Goal: Find specific page/section: Find specific page/section

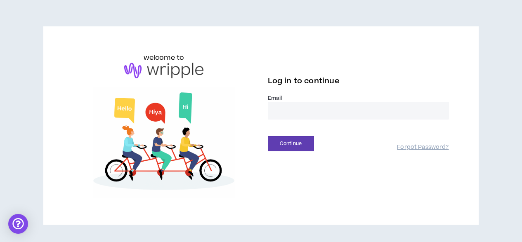
click at [318, 112] on input "email" at bounding box center [358, 111] width 181 height 18
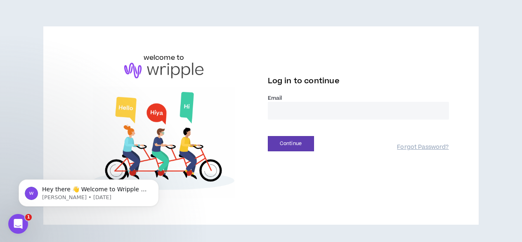
type input "**********"
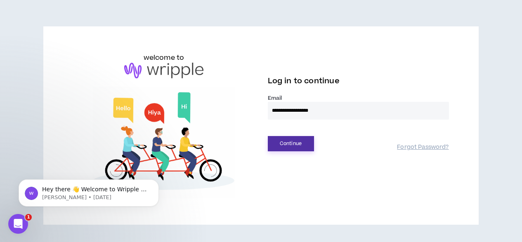
click at [293, 145] on button "Continue" at bounding box center [291, 143] width 46 height 15
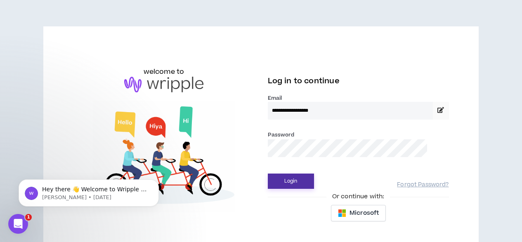
click at [303, 179] on button "Login" at bounding box center [291, 181] width 46 height 15
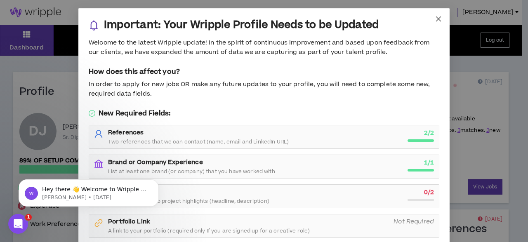
click at [435, 17] on icon "close" at bounding box center [438, 19] width 7 height 7
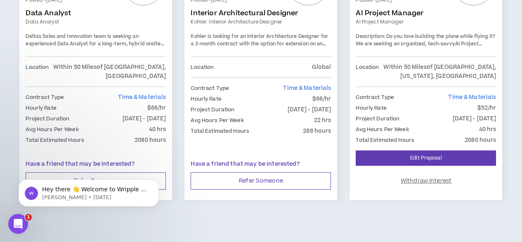
scroll to position [1506, 0]
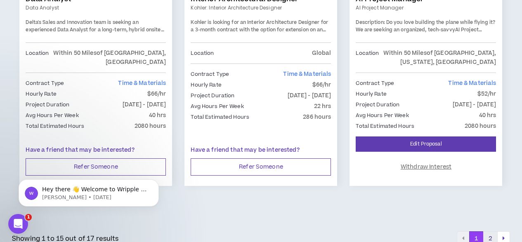
click at [490, 232] on button "2" at bounding box center [490, 239] width 14 height 15
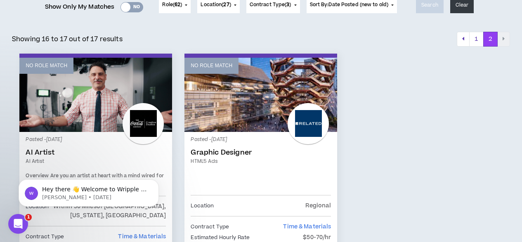
scroll to position [114, 0]
